Goal: Check status: Check status

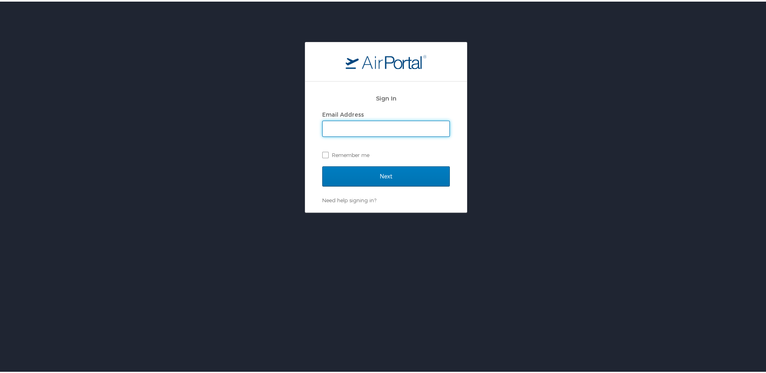
click at [380, 134] on input "Email Address" at bounding box center [386, 126] width 127 height 15
type input "jdavenport@ldaf.state.la.us"
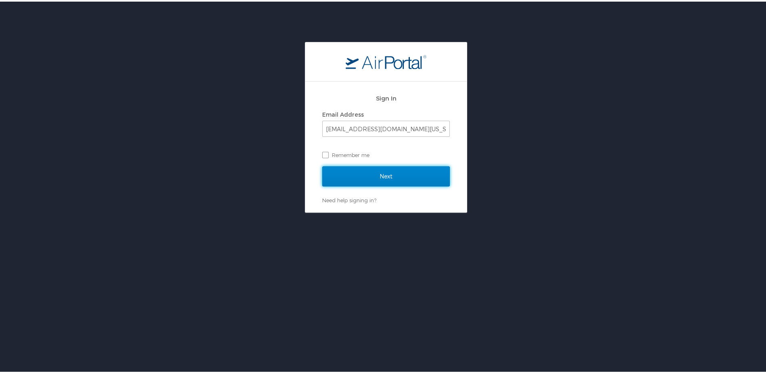
click at [370, 179] on input "Next" at bounding box center [386, 175] width 128 height 20
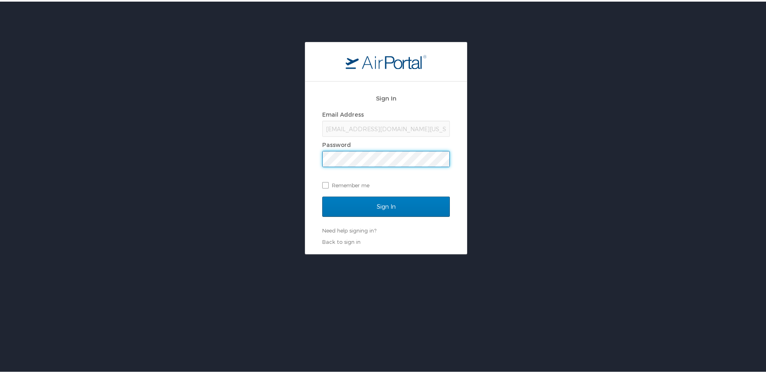
click at [322, 195] on input "Sign In" at bounding box center [386, 205] width 128 height 20
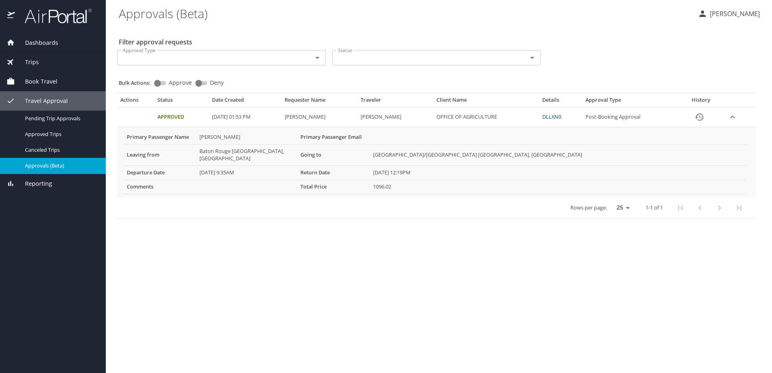
click at [170, 113] on td "Approved" at bounding box center [181, 117] width 55 height 20
click at [379, 197] on div "Rows per page: 25 50 100 1-1 of 1" at bounding box center [434, 207] width 629 height 21
click at [388, 166] on 12\ "10/30/2025 12:19PM" at bounding box center [558, 173] width 376 height 14
click at [37, 64] on span "Trips" at bounding box center [27, 62] width 24 height 9
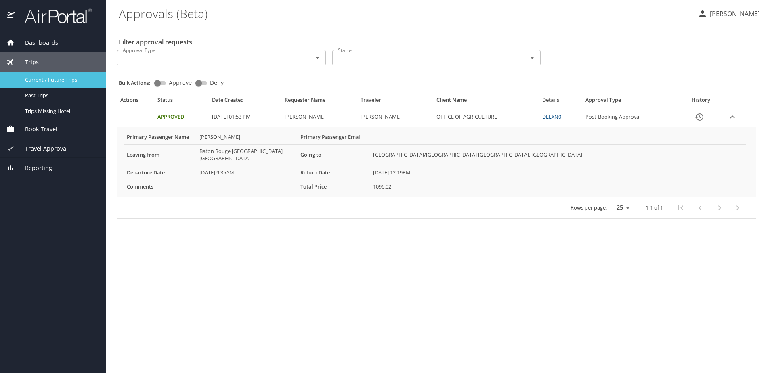
click at [53, 84] on link "Current / Future Trips" at bounding box center [53, 80] width 106 height 16
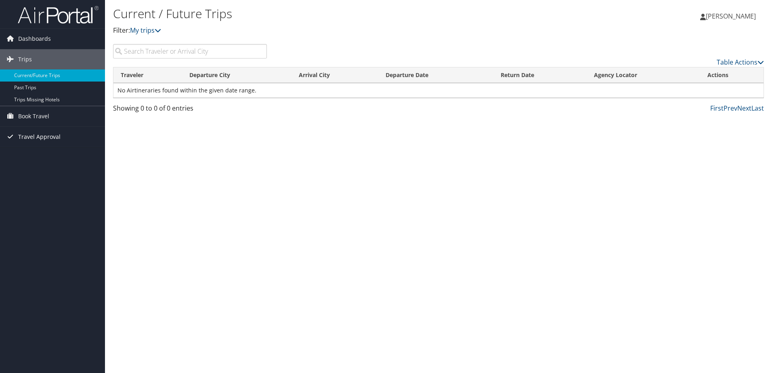
click at [55, 140] on span "Travel Approval" at bounding box center [39, 137] width 42 height 20
click at [48, 168] on link "Approved Trips" at bounding box center [52, 165] width 105 height 12
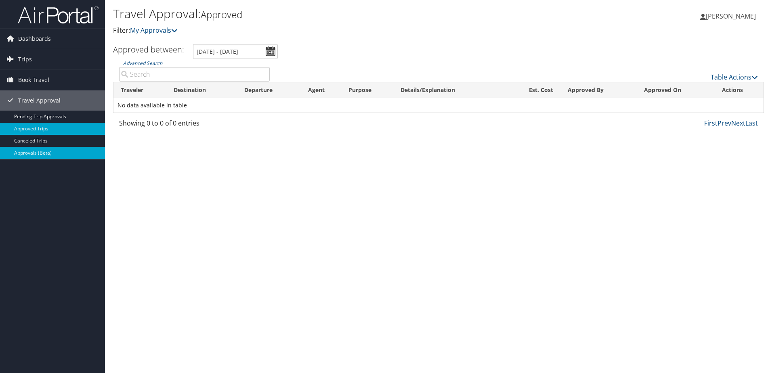
click at [64, 152] on link "Approvals (Beta)" at bounding box center [52, 153] width 105 height 12
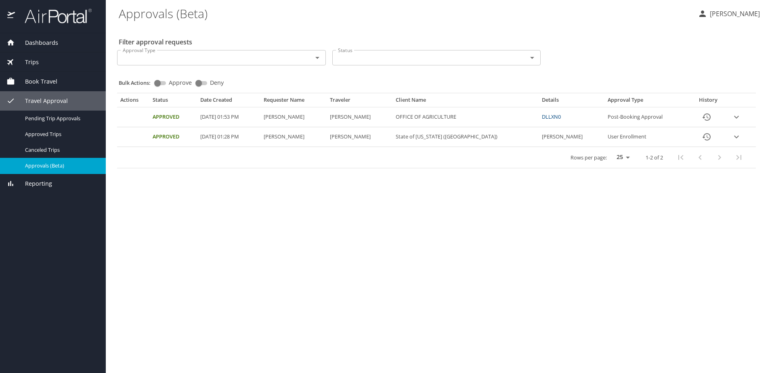
click at [736, 124] on td "Approval table" at bounding box center [741, 117] width 29 height 20
click at [735, 121] on icon "expand row" at bounding box center [737, 117] width 10 height 10
